Goal: Navigation & Orientation: Find specific page/section

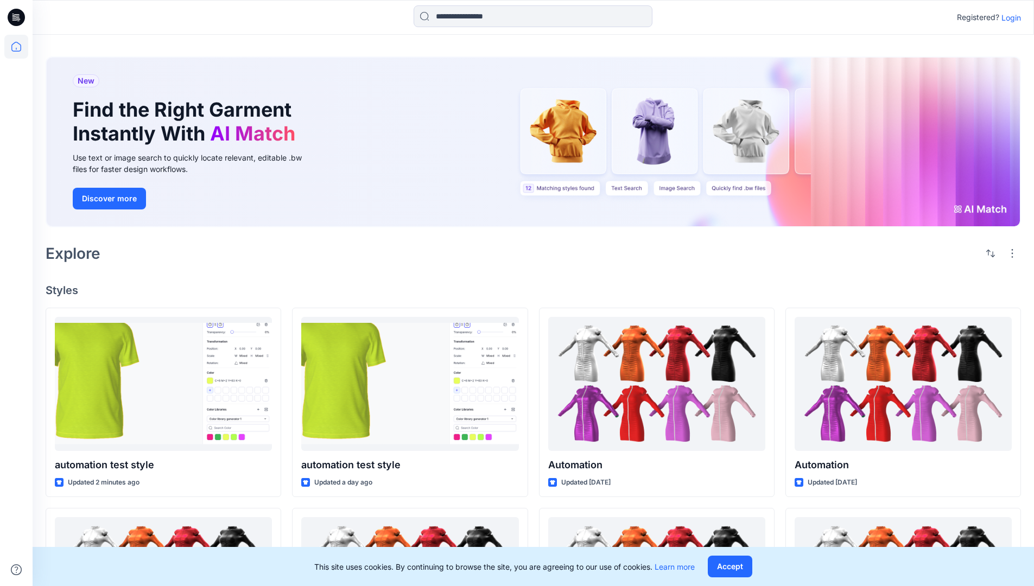
click at [1009, 17] on p "Login" at bounding box center [1012, 17] width 20 height 11
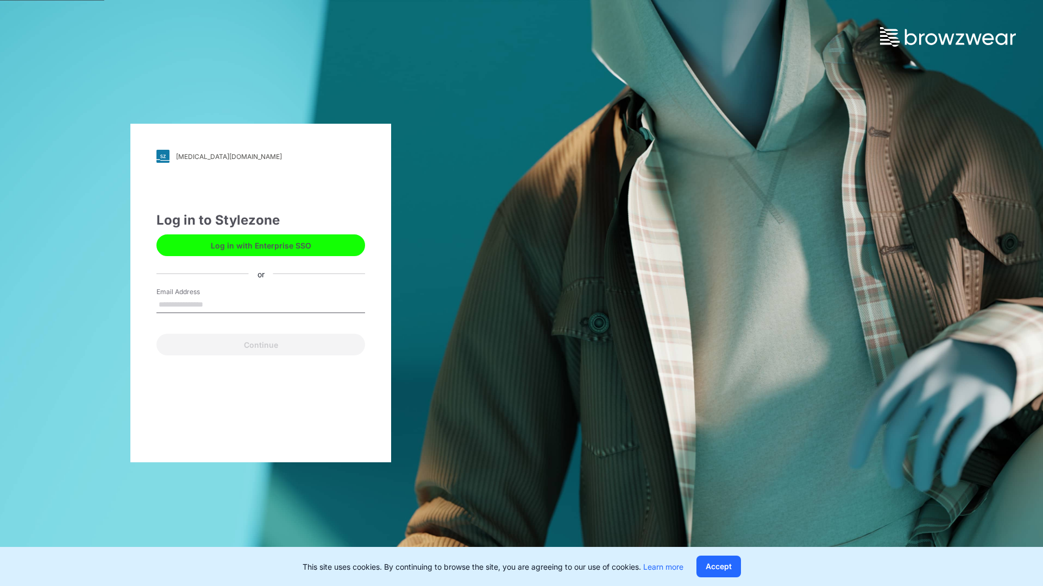
click at [214, 304] on input "Email Address" at bounding box center [260, 305] width 209 height 16
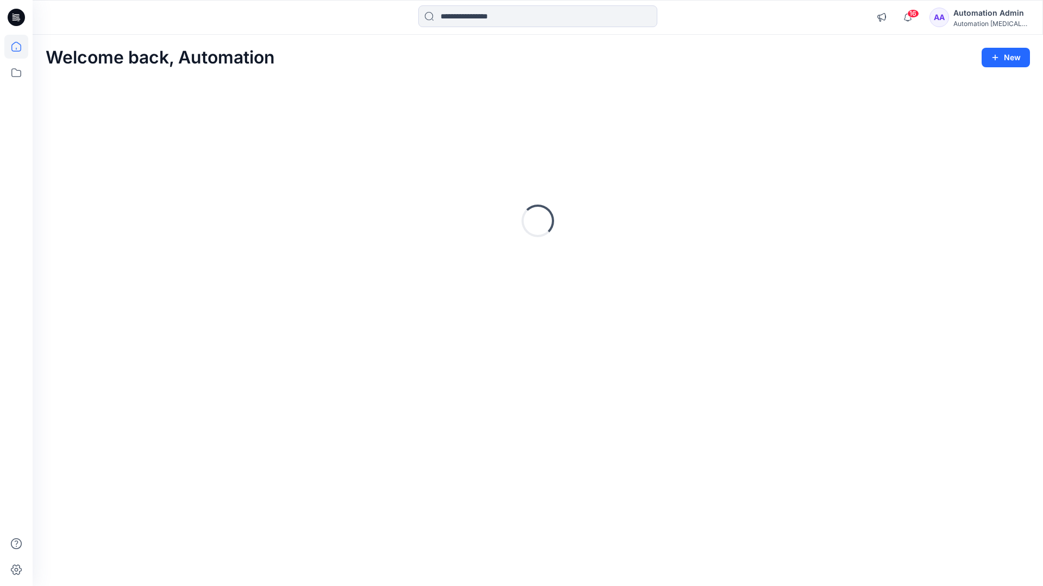
click at [21, 47] on icon at bounding box center [16, 47] width 10 height 10
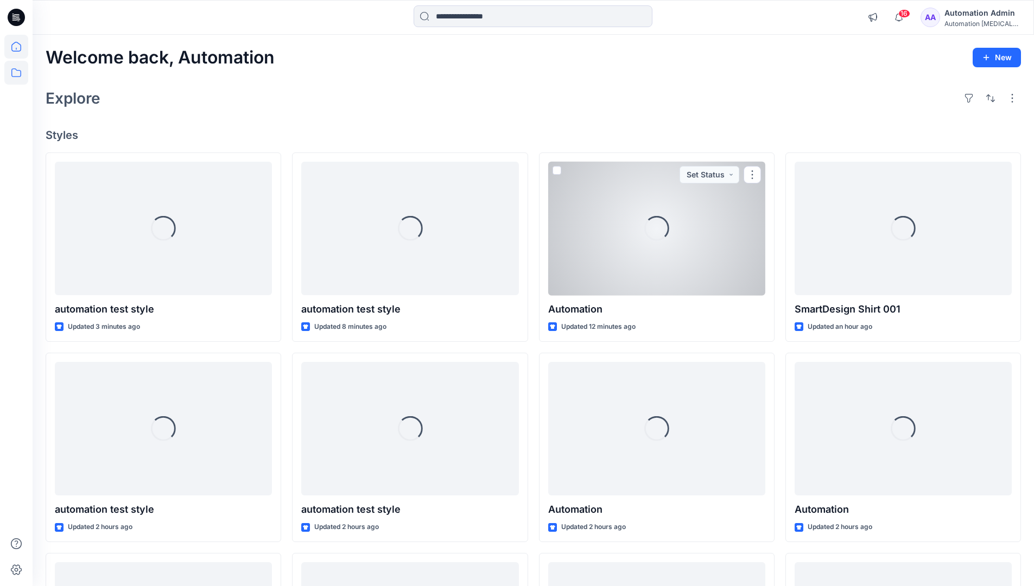
click at [14, 74] on icon at bounding box center [16, 73] width 24 height 24
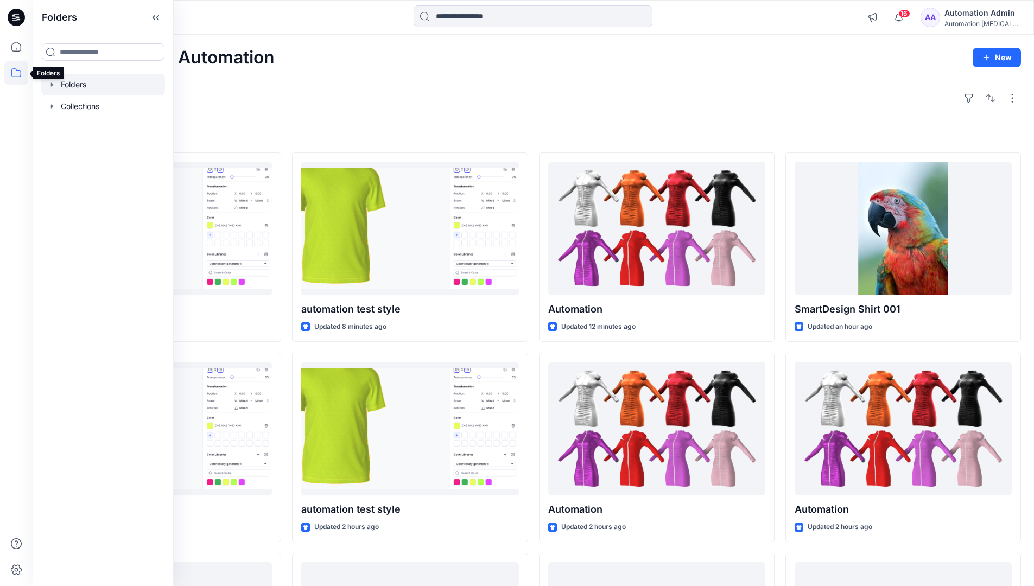
click at [72, 85] on div at bounding box center [103, 85] width 124 height 22
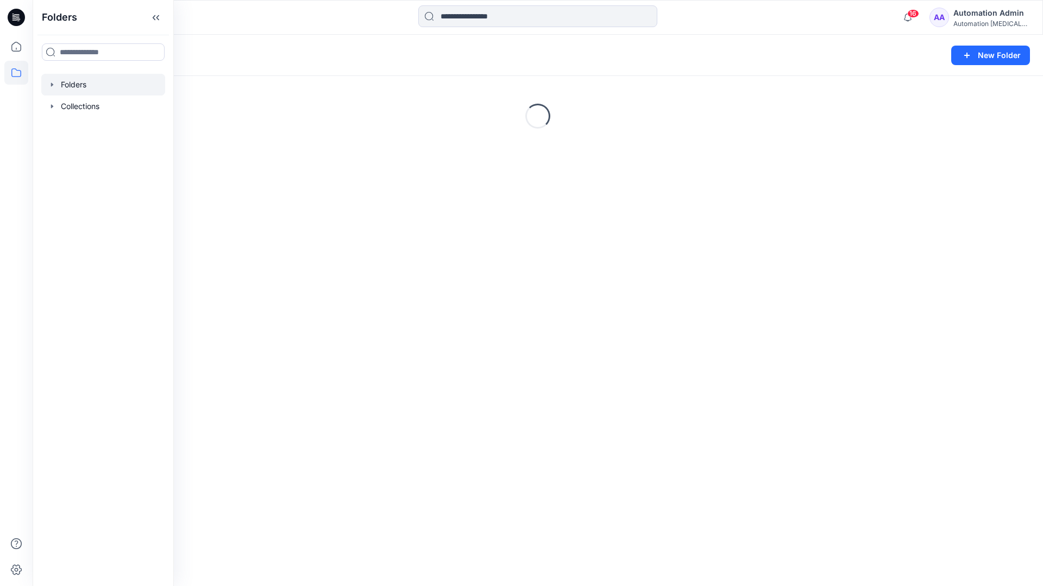
click at [459, 365] on div "Folders New Folder Loading..." at bounding box center [538, 311] width 1010 height 552
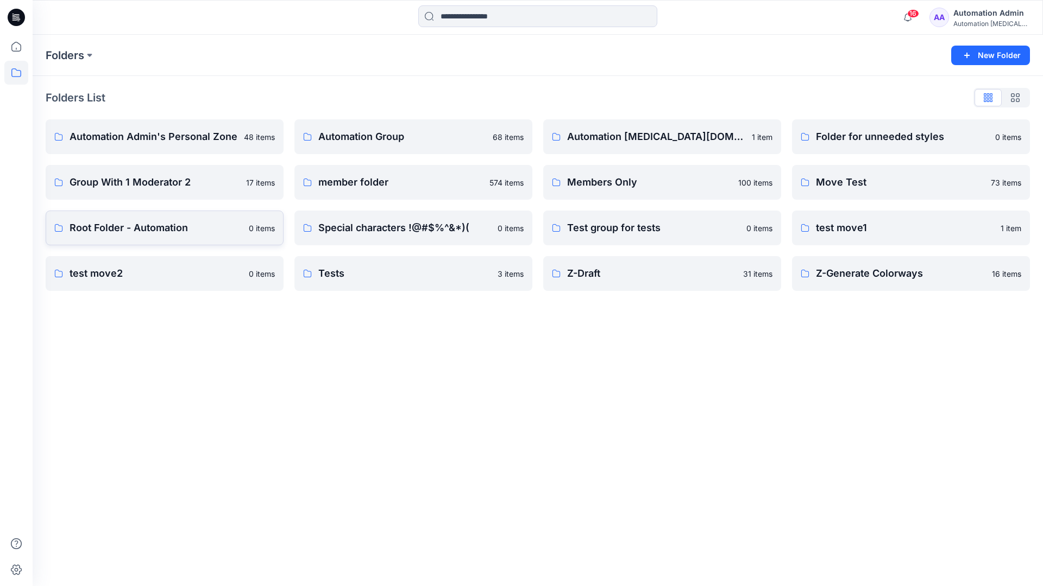
click at [102, 229] on p "Root Folder - Automation" at bounding box center [156, 227] width 173 height 15
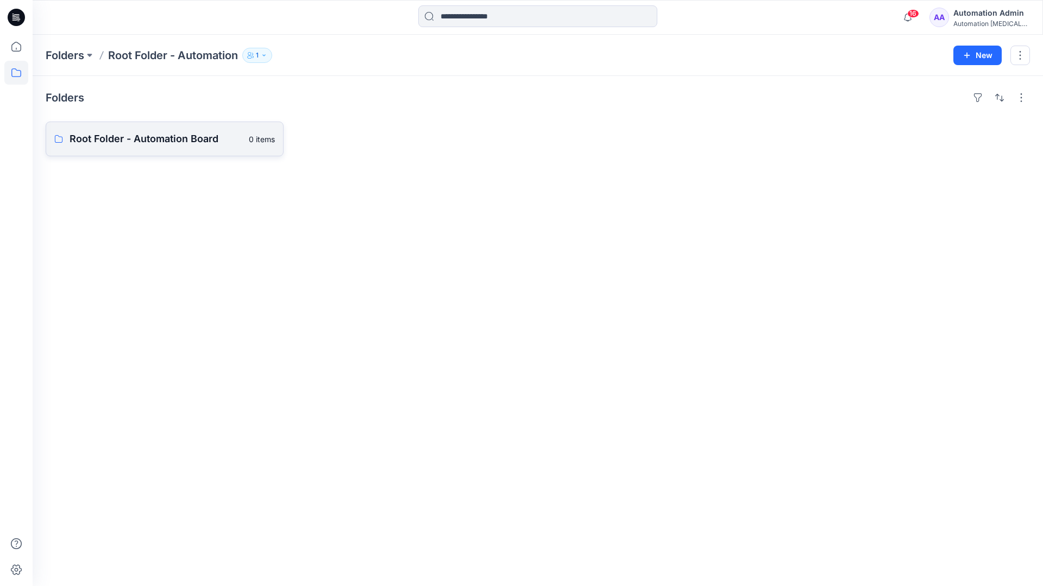
click at [198, 148] on link "Root Folder - Automation Board 0 items" at bounding box center [165, 139] width 238 height 35
